Goal: Task Accomplishment & Management: Complete application form

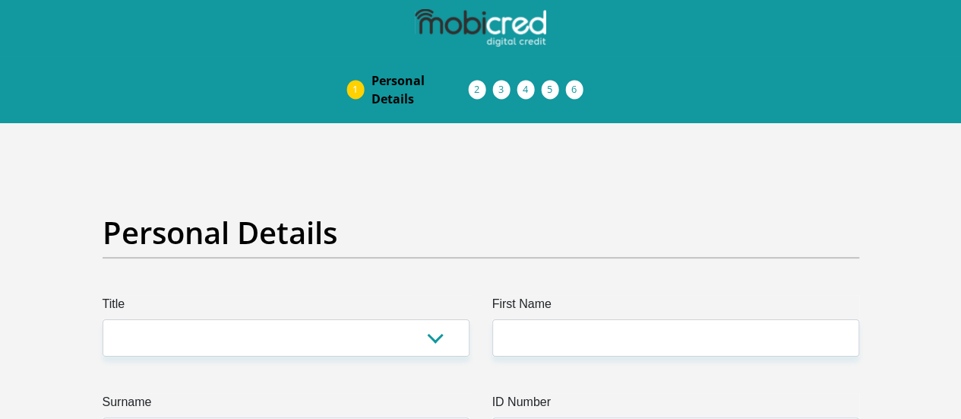
click at [117, 214] on h2 "Personal Details" at bounding box center [481, 232] width 757 height 36
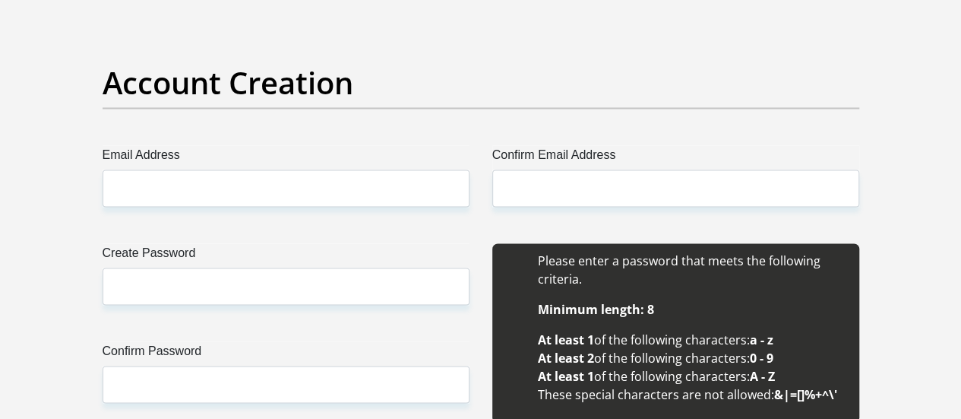
scroll to position [1307, 0]
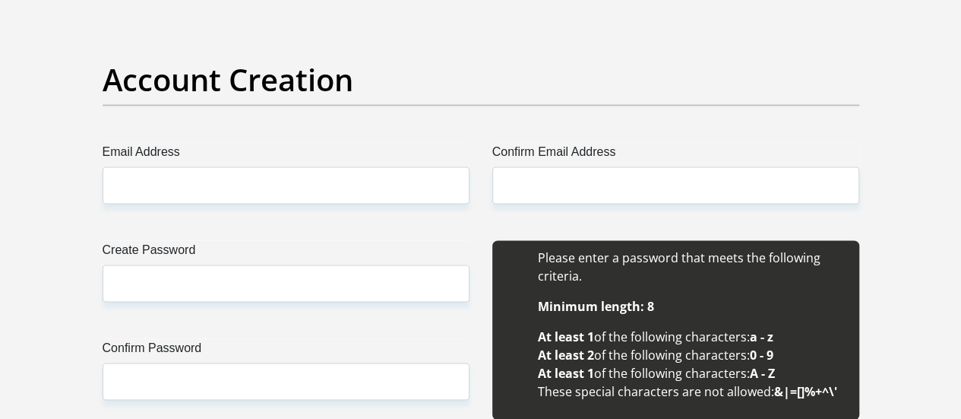
click at [117, 240] on label "Create Password" at bounding box center [286, 252] width 367 height 24
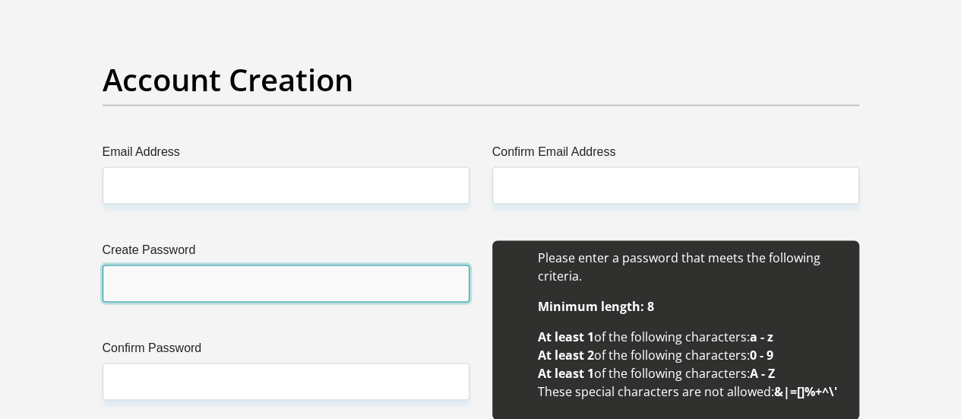
click at [117, 264] on input "Create Password" at bounding box center [286, 282] width 367 height 37
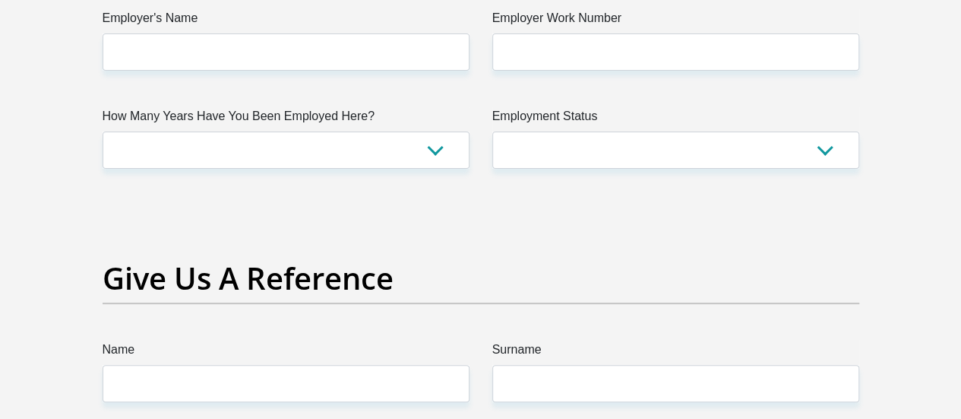
scroll to position [3001, 0]
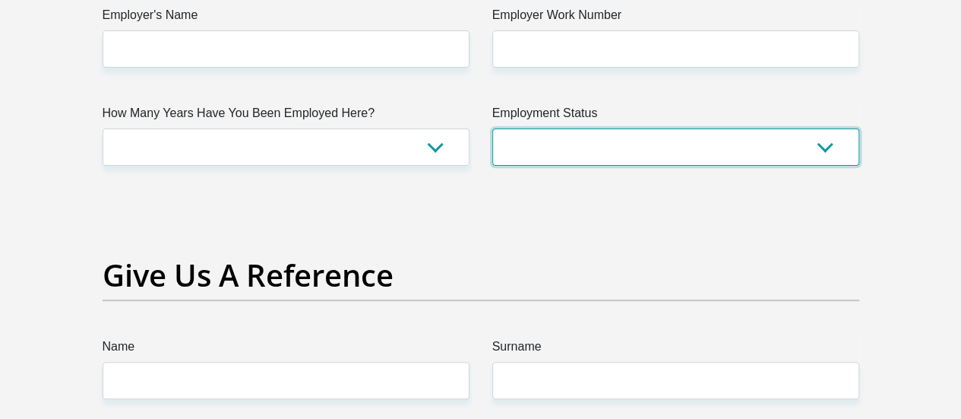
click at [606, 128] on select "Permanent/Full-time Part-time/Casual Contract Worker Self-Employed Housewife Re…" at bounding box center [675, 146] width 367 height 37
click at [602, 128] on select "Permanent/Full-time Part-time/Casual Contract Worker Self-Employed Housewife Re…" at bounding box center [675, 146] width 367 height 37
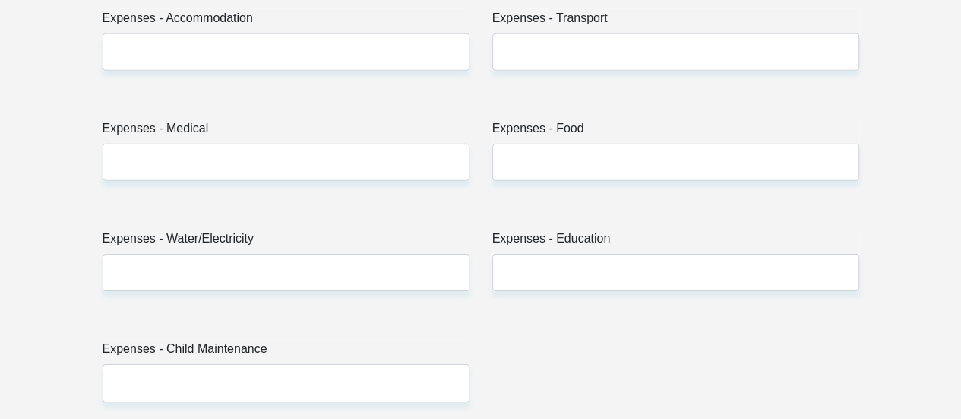
scroll to position [2140, 0]
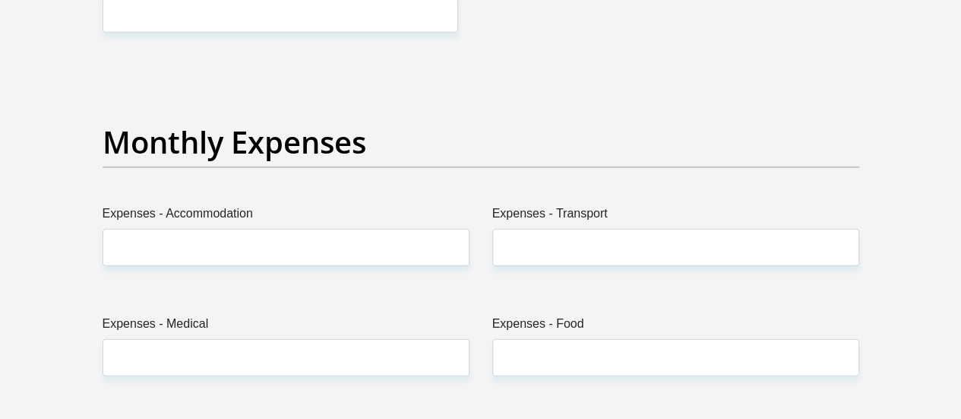
click at [520, 124] on div "Monthly Expenses" at bounding box center [480, 164] width 779 height 81
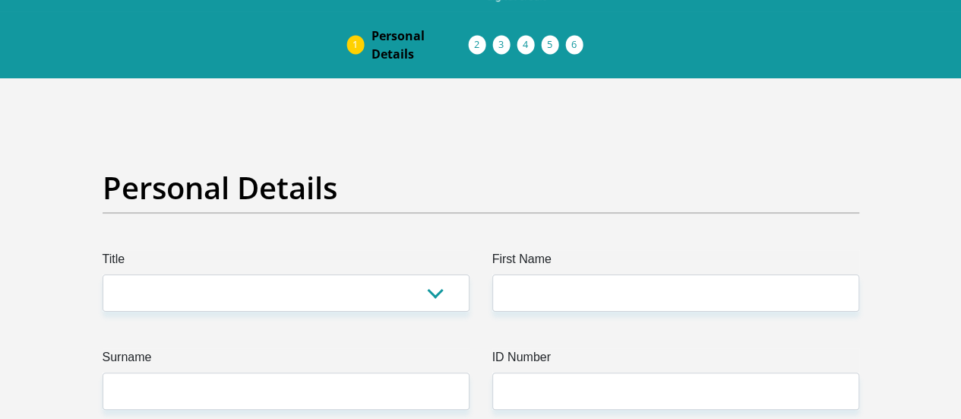
scroll to position [0, 0]
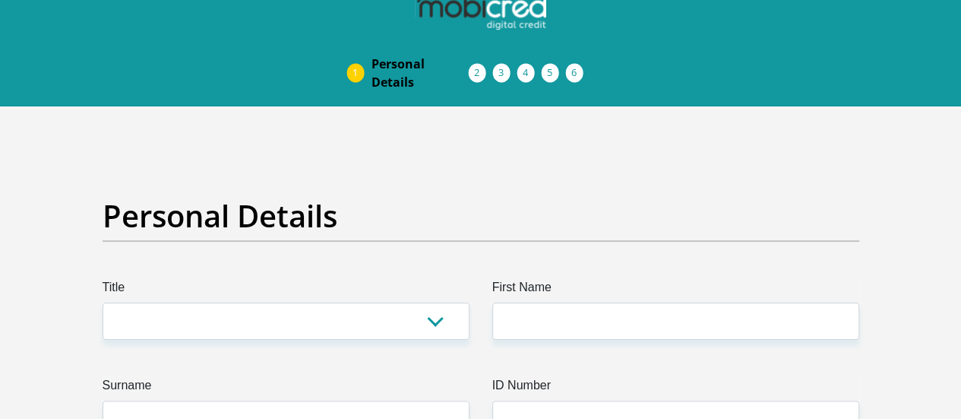
click at [289, 198] on div "Personal Details" at bounding box center [480, 238] width 779 height 81
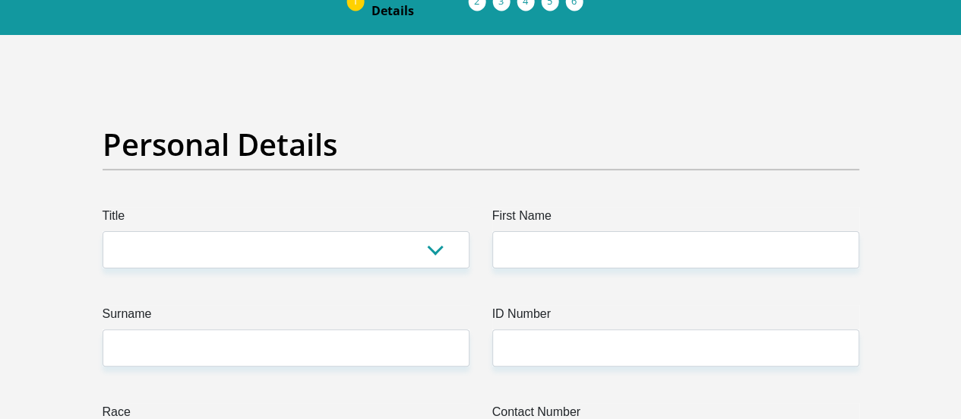
scroll to position [91, 0]
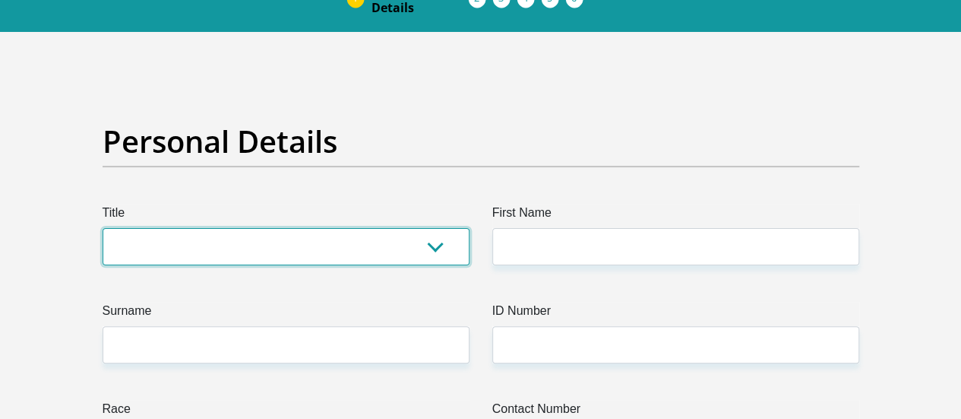
click at [254, 228] on select "Mr Ms Mrs Dr Other" at bounding box center [286, 246] width 367 height 37
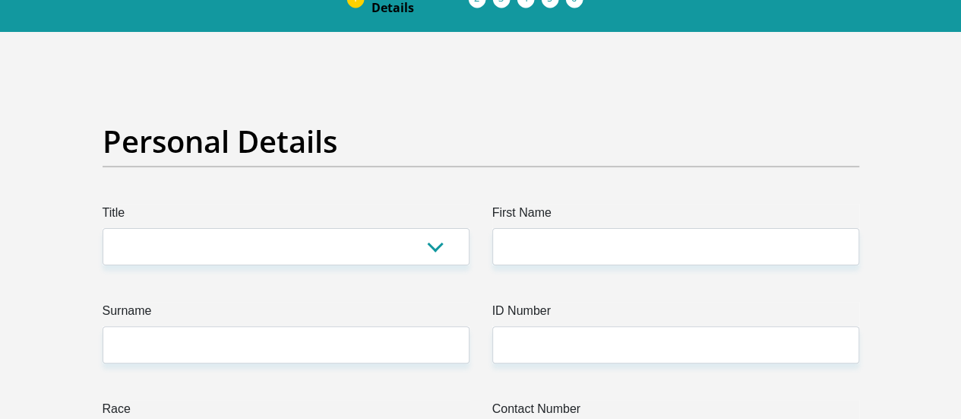
click at [425, 128] on div "Personal Details" at bounding box center [480, 163] width 779 height 81
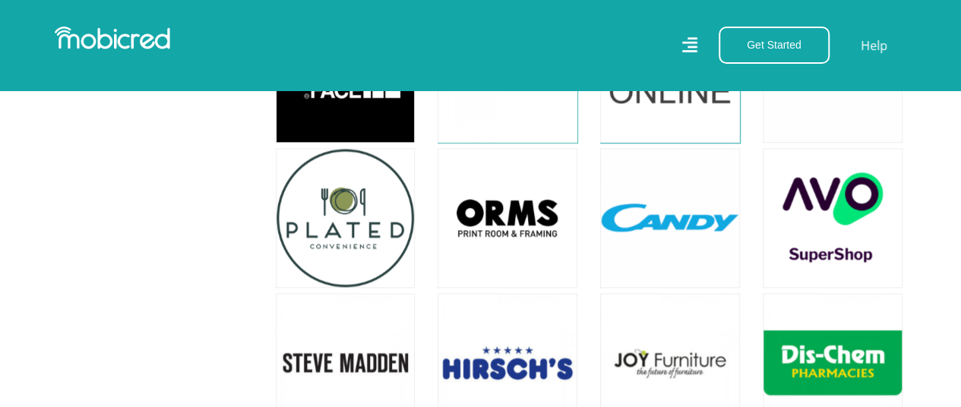
scroll to position [3542, 0]
